Goal: Information Seeking & Learning: Learn about a topic

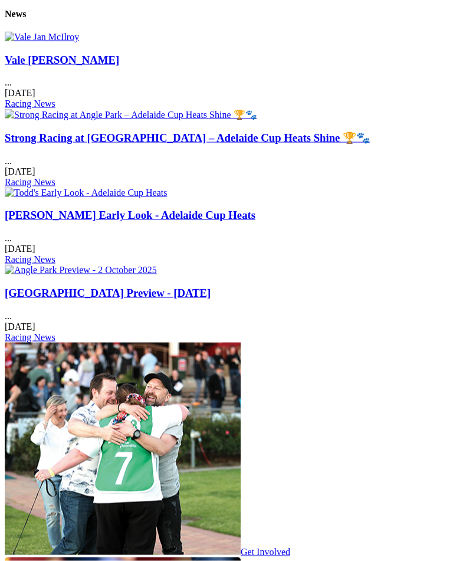
scroll to position [1525, 0]
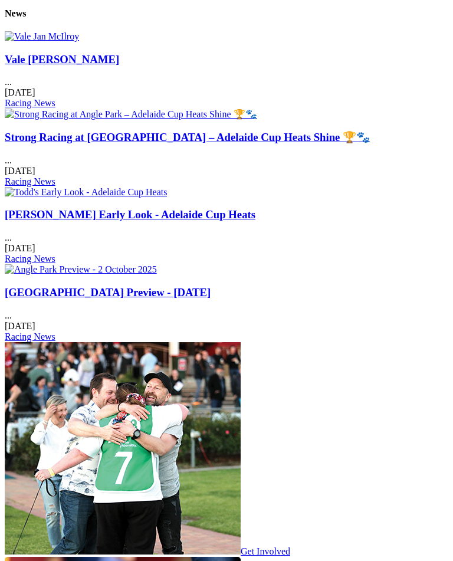
click at [347, 143] on link "Strong Racing at Angle Park – Adelaide Cup Heats Shine 🏆🐾" at bounding box center [187, 137] width 365 height 12
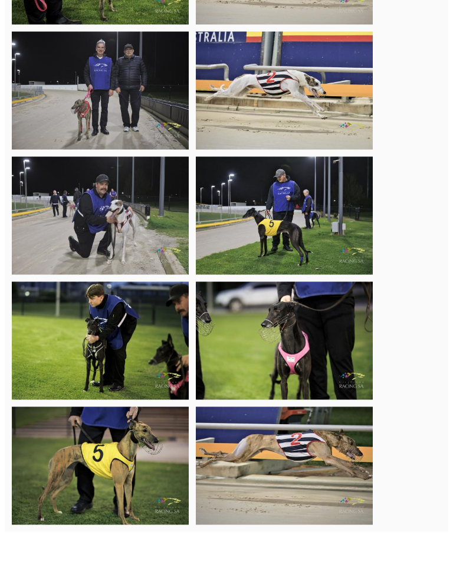
scroll to position [5393, 0]
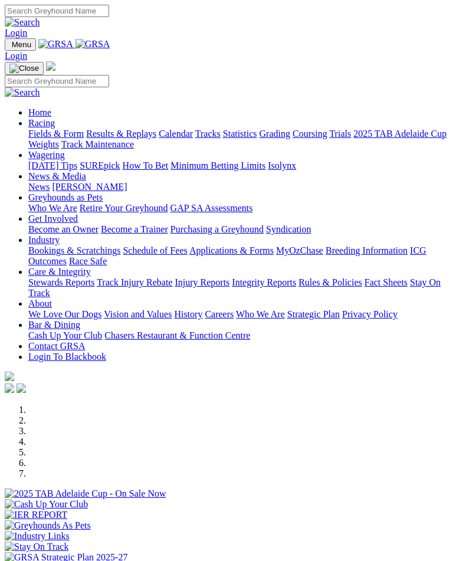
scroll to position [1545, 0]
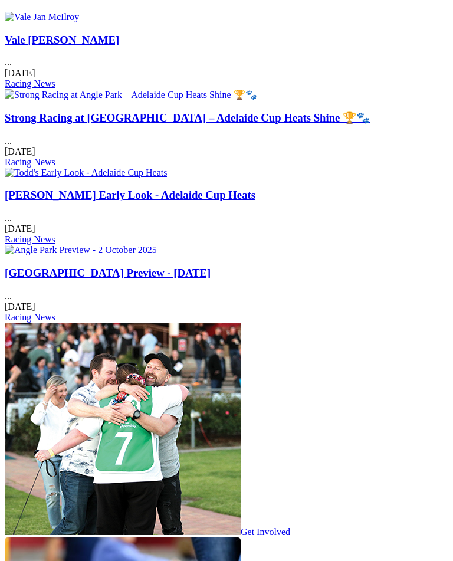
click at [72, 22] on img at bounding box center [42, 17] width 74 height 11
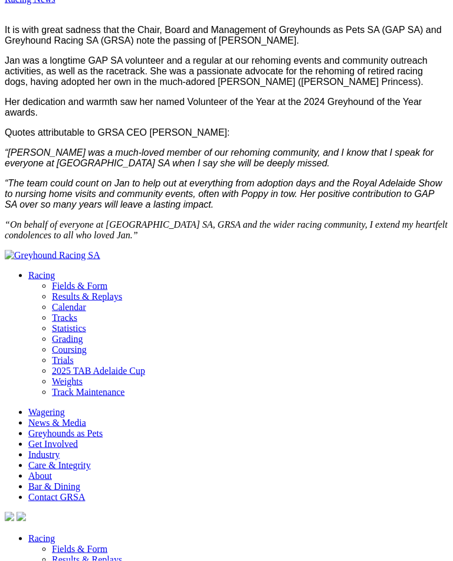
scroll to position [481, 0]
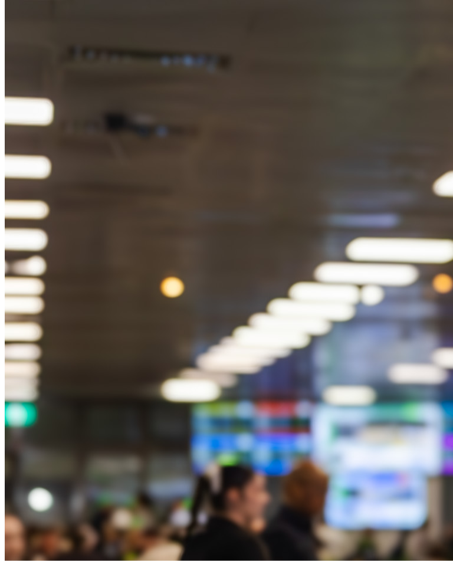
scroll to position [1620, 0]
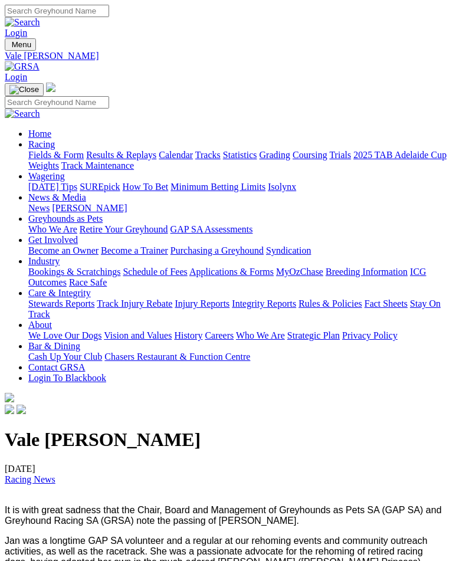
scroll to position [500, 0]
